Goal: Task Accomplishment & Management: Manage account settings

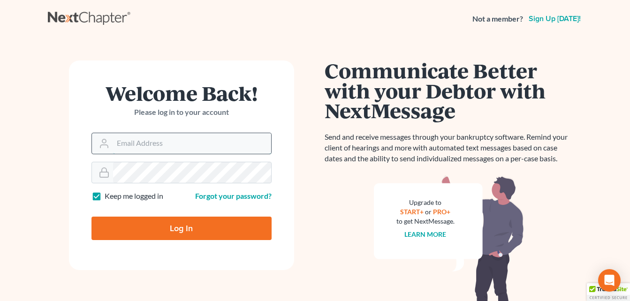
click at [125, 143] on input "Email Address" at bounding box center [192, 143] width 158 height 21
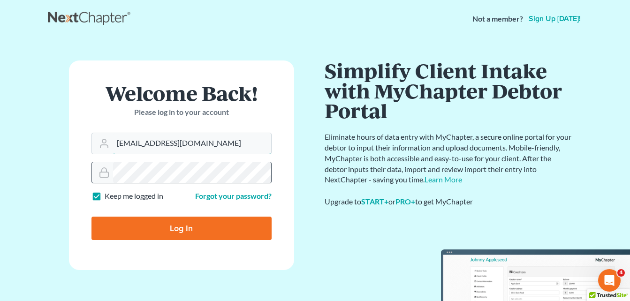
type input "[EMAIL_ADDRESS][DOMAIN_NAME]"
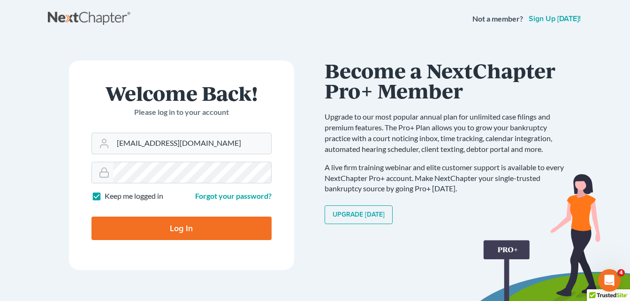
click at [188, 233] on input "Log In" at bounding box center [182, 228] width 180 height 23
type input "Thinking..."
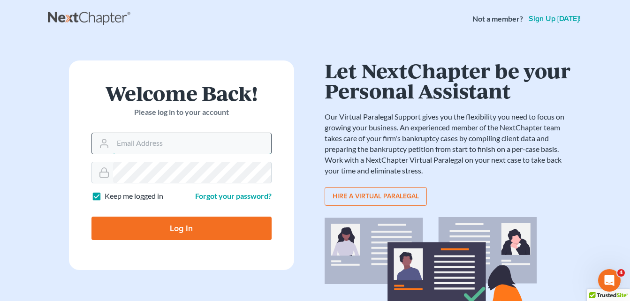
click at [148, 145] on input "Email Address" at bounding box center [192, 143] width 158 height 21
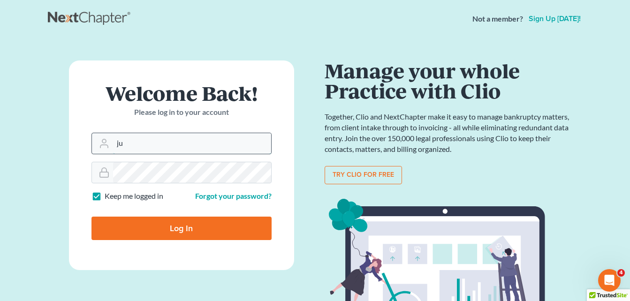
type input "j"
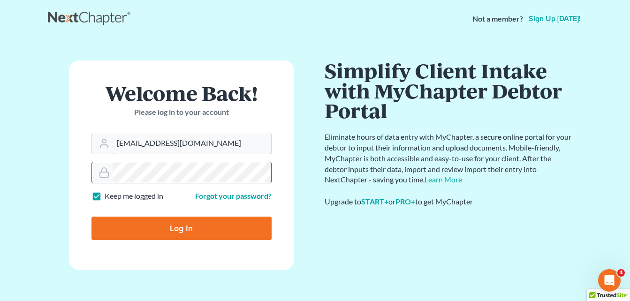
type input "[EMAIL_ADDRESS][DOMAIN_NAME]"
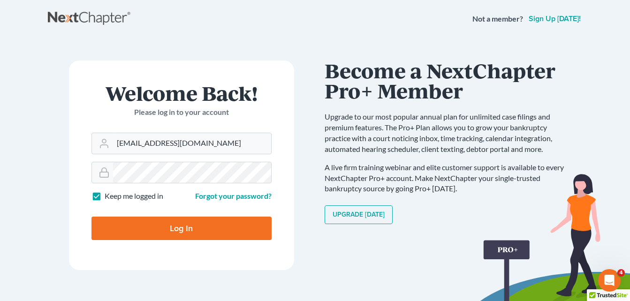
click at [172, 228] on input "Log In" at bounding box center [182, 228] width 180 height 23
type input "Thinking..."
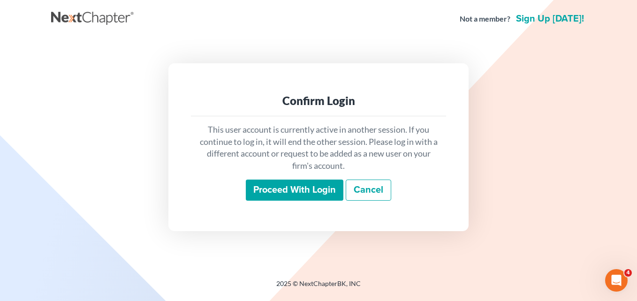
click at [286, 191] on input "Proceed with login" at bounding box center [295, 191] width 98 height 22
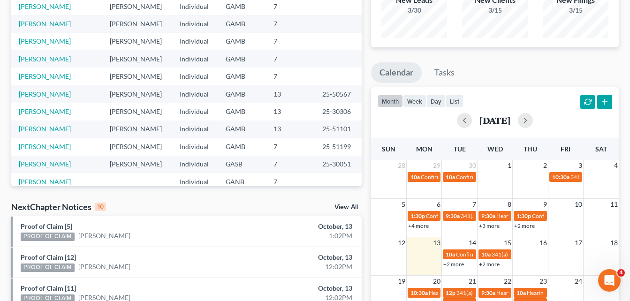
scroll to position [131, 0]
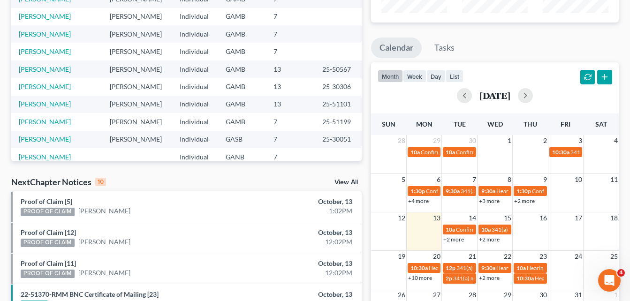
click at [490, 239] on link "+2 more" at bounding box center [489, 239] width 21 height 7
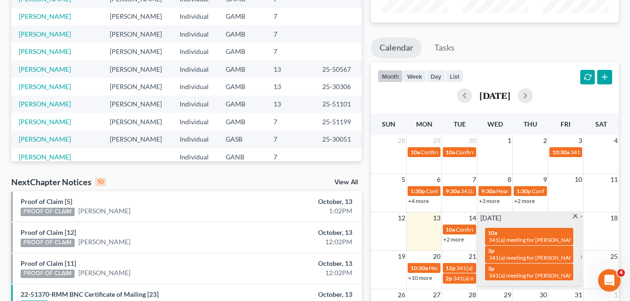
click at [575, 218] on span at bounding box center [575, 217] width 7 height 6
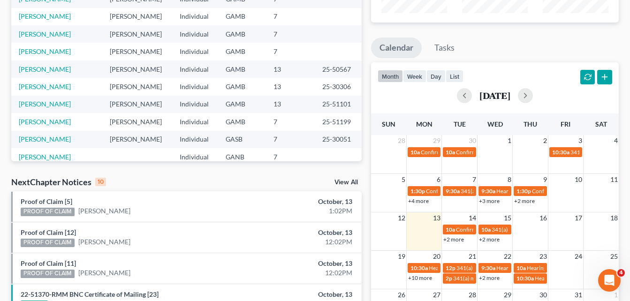
click at [365, 200] on div "Recent Cases 15 View All Name unfold_more expand_more expand_less Attorney unfo…" at bounding box center [187, 221] width 360 height 607
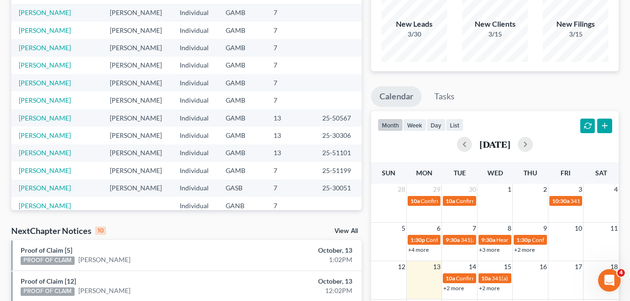
scroll to position [0, 0]
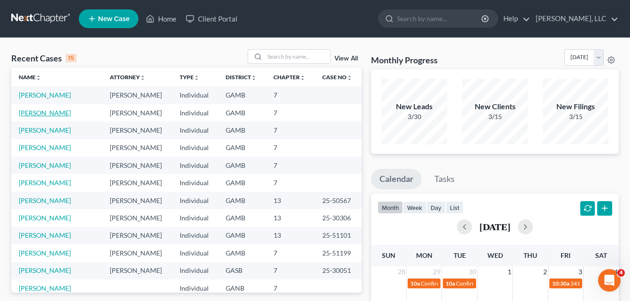
click at [36, 115] on link "Bliss, Steven" at bounding box center [45, 113] width 52 height 8
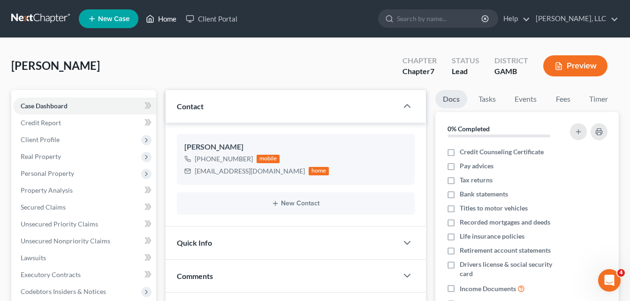
click at [163, 23] on link "Home" at bounding box center [161, 18] width 40 height 17
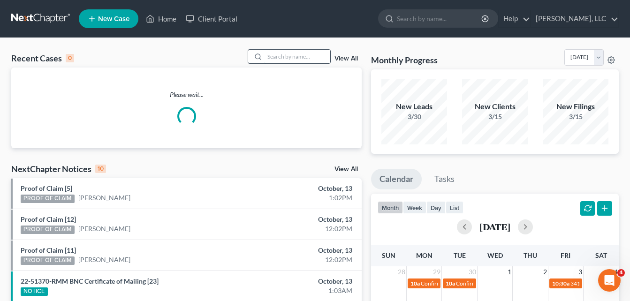
click at [300, 57] on input "search" at bounding box center [298, 57] width 66 height 14
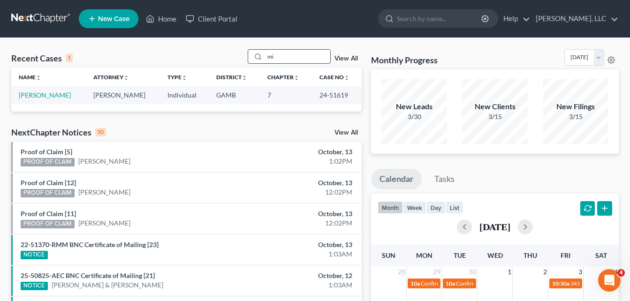
type input "m"
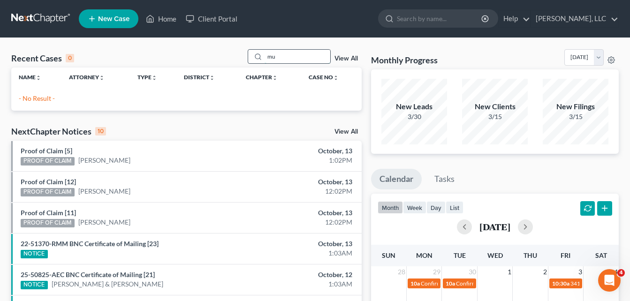
type input "m"
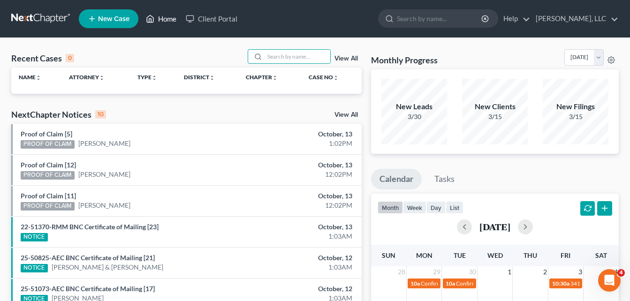
click at [163, 22] on link "Home" at bounding box center [161, 18] width 40 height 17
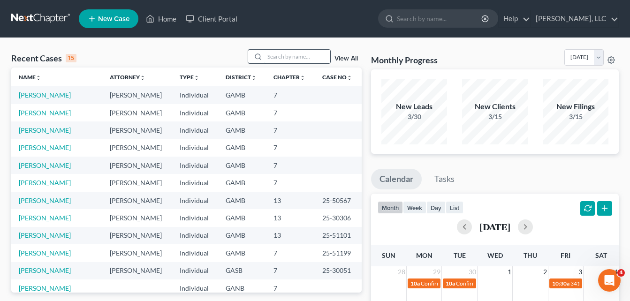
click at [287, 55] on input "search" at bounding box center [298, 57] width 66 height 14
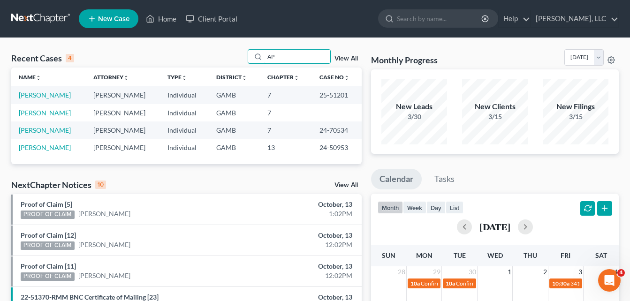
type input "A"
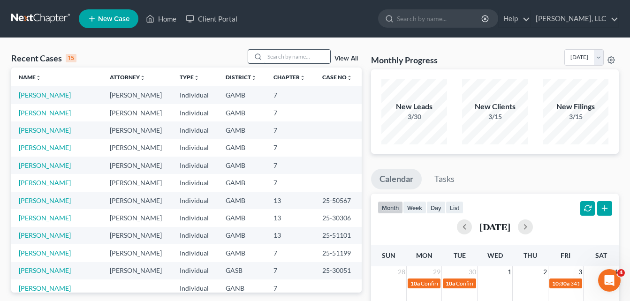
click at [280, 62] on input "search" at bounding box center [298, 57] width 66 height 14
type input "UNDREA"
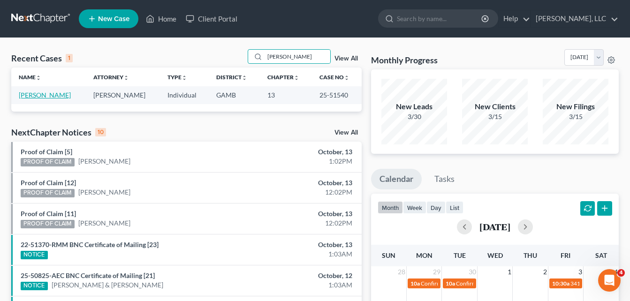
click at [39, 95] on link "Bivins, Undrea" at bounding box center [45, 95] width 52 height 8
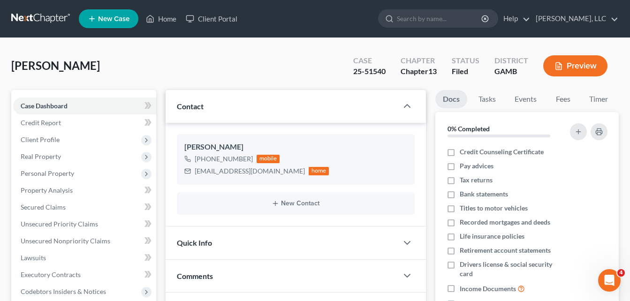
click at [159, 68] on div "Bivins, Undrea Upgraded Case 25-51540 Chapter Chapter 13 Status Filed District …" at bounding box center [315, 69] width 608 height 41
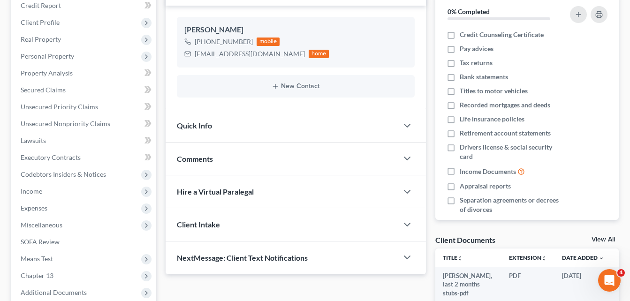
scroll to position [131, 0]
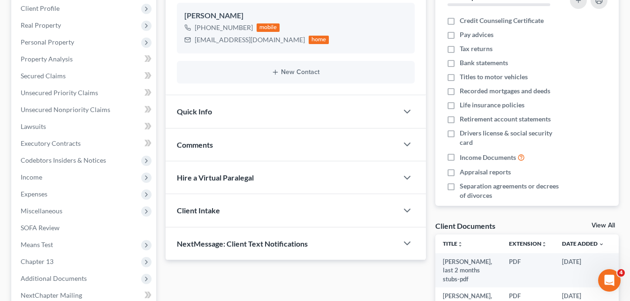
click at [195, 145] on span "Comments" at bounding box center [195, 144] width 36 height 9
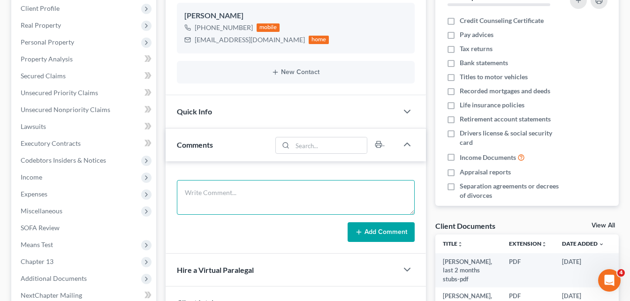
click at [206, 198] on textarea at bounding box center [296, 197] width 238 height 35
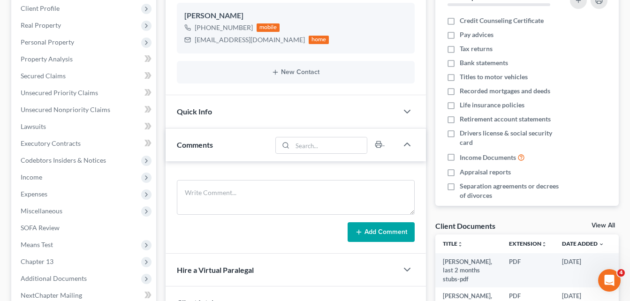
click at [164, 153] on div "Updates & News × Georgia Middle District Notes: Take a look at NextChapter's Di…" at bounding box center [296, 198] width 270 height 479
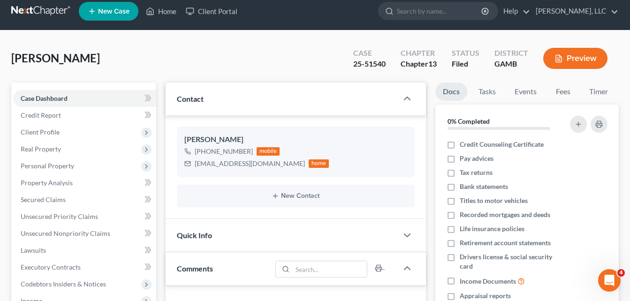
scroll to position [0, 0]
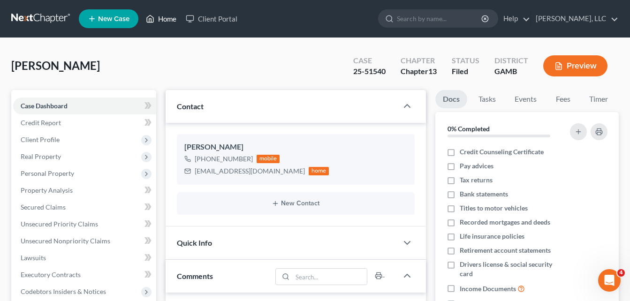
click at [171, 20] on link "Home" at bounding box center [161, 18] width 40 height 17
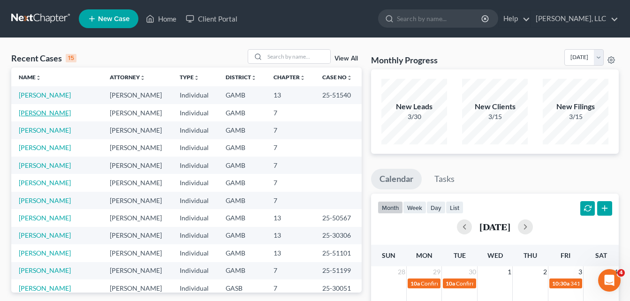
click at [38, 115] on link "Bliss, Steven" at bounding box center [45, 113] width 52 height 8
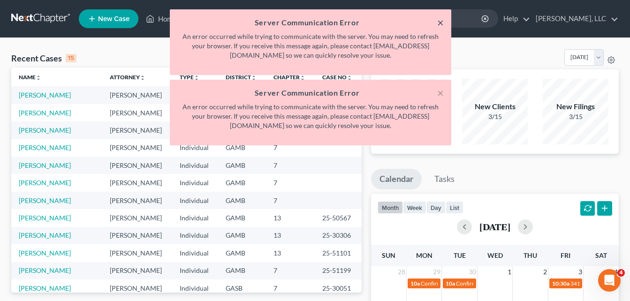
click at [441, 24] on button "×" at bounding box center [440, 22] width 7 height 11
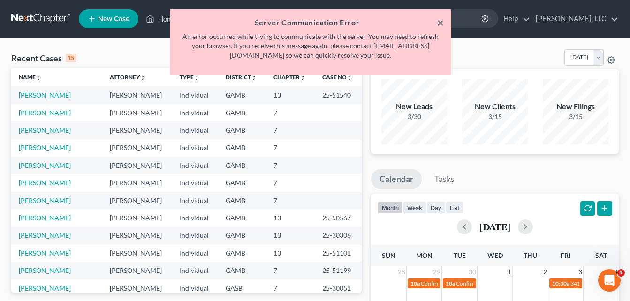
click at [441, 24] on button "×" at bounding box center [440, 22] width 7 height 11
